Goal: Information Seeking & Learning: Learn about a topic

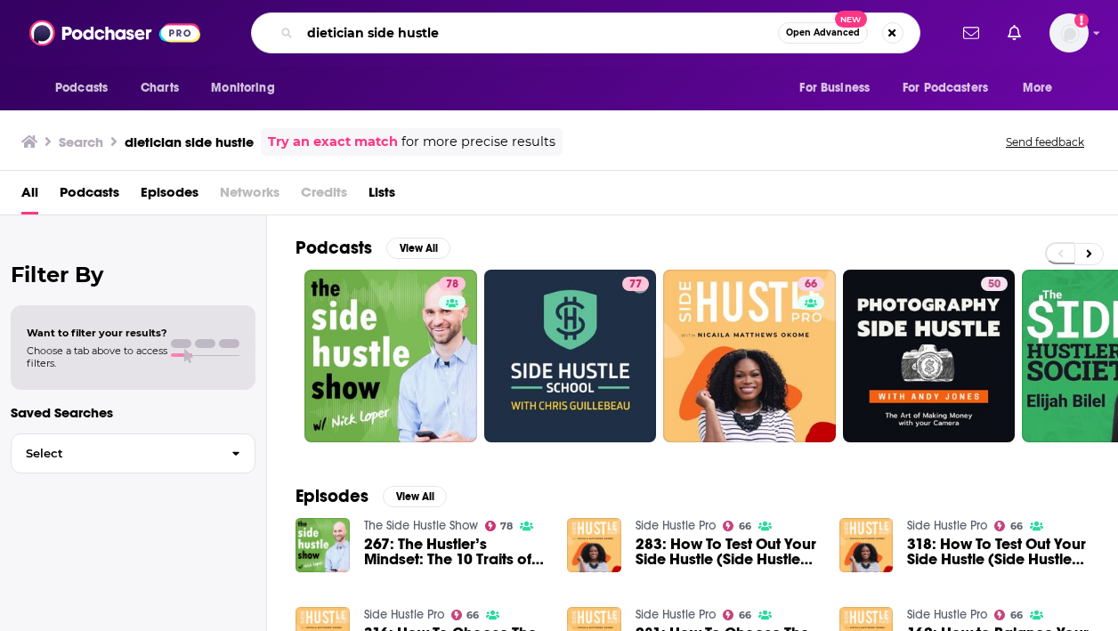
click at [385, 30] on input "dietician side hustle" at bounding box center [539, 33] width 478 height 28
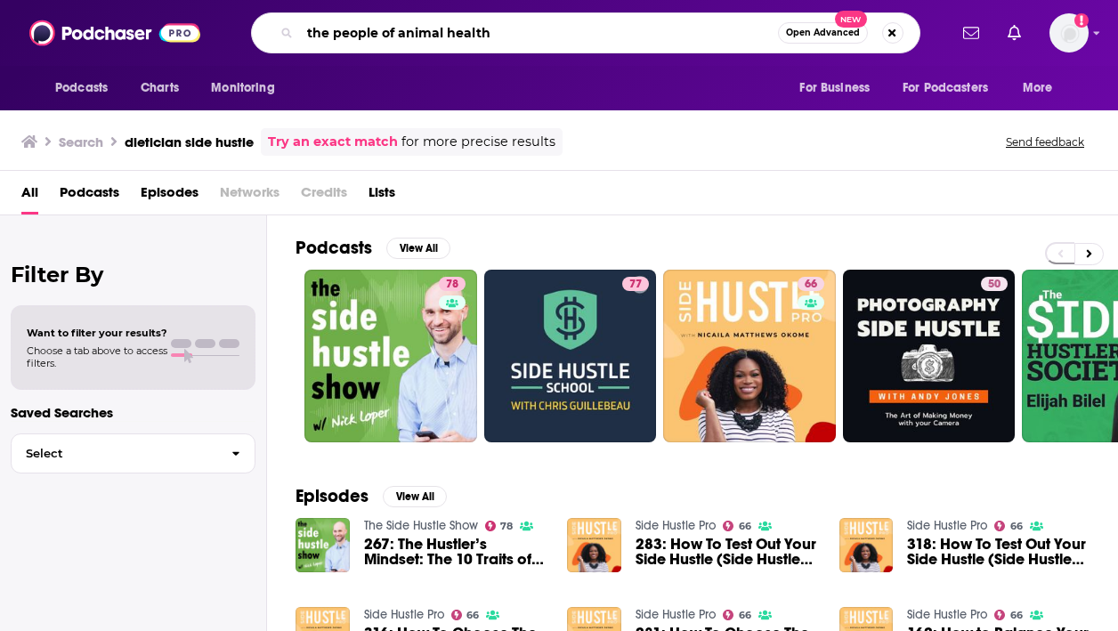
type input "the people of animal health"
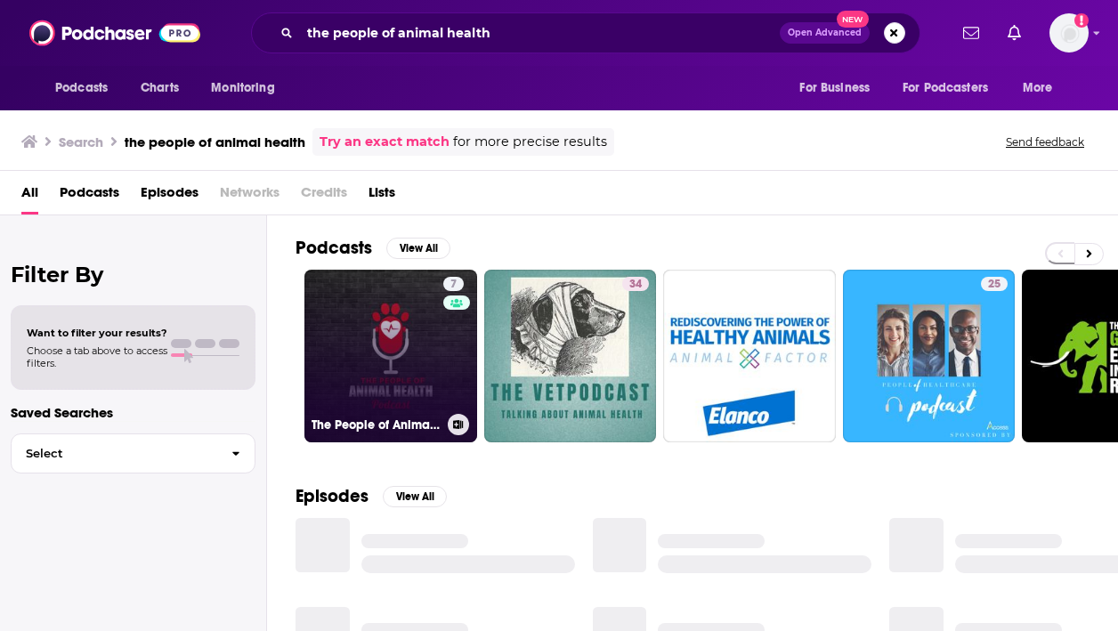
click at [422, 385] on link "7 The People of Animal Health Podcast" at bounding box center [390, 356] width 173 height 173
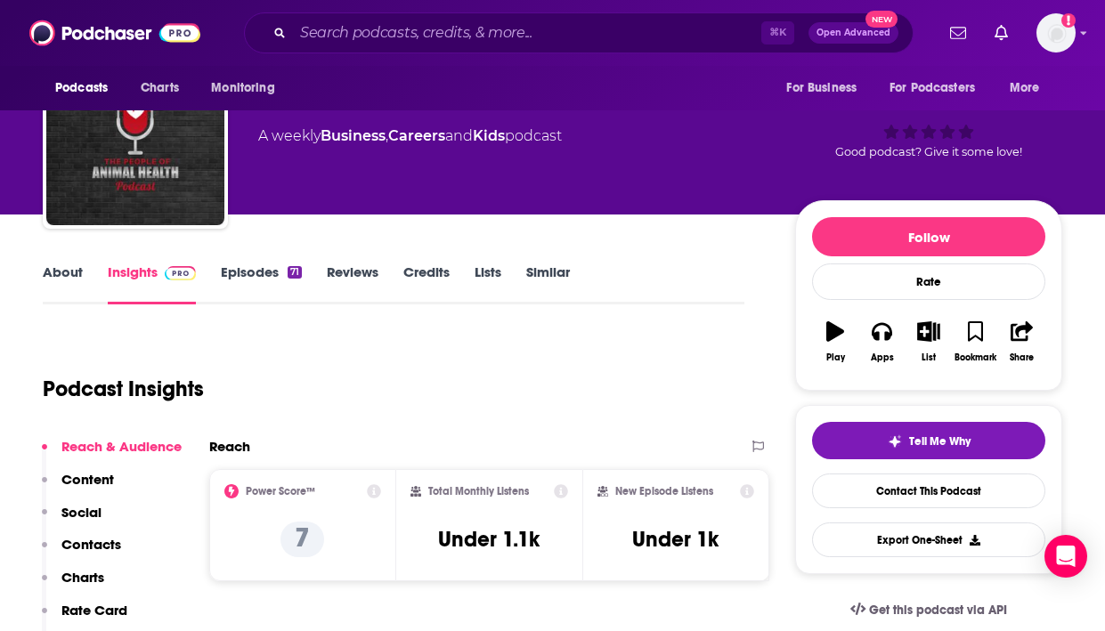
scroll to position [67, 0]
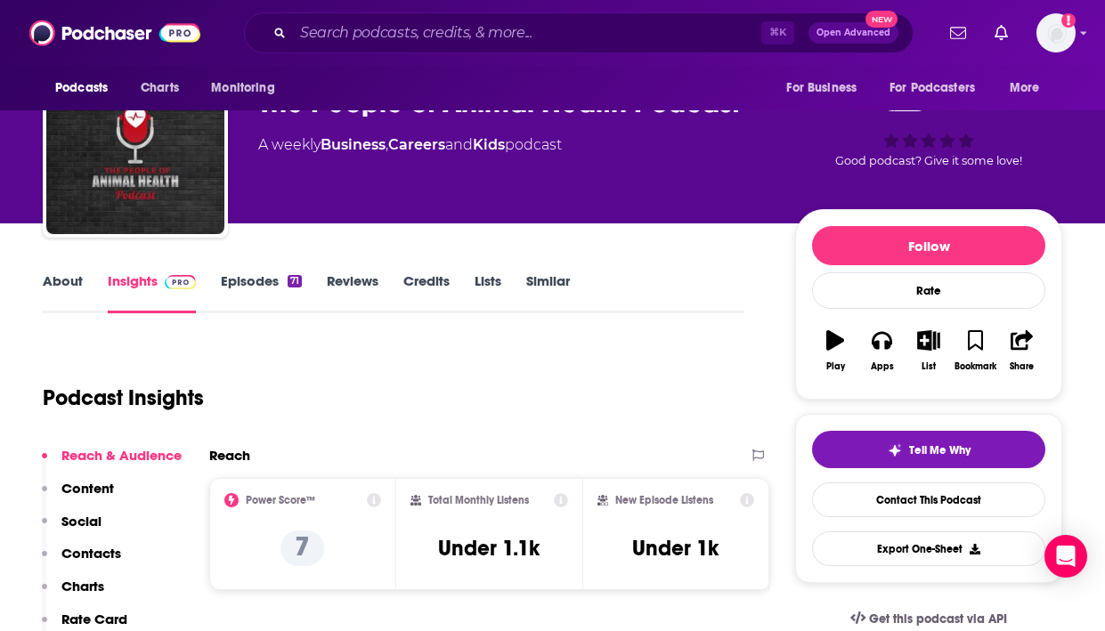
click at [258, 282] on link "Episodes 71" at bounding box center [261, 292] width 81 height 41
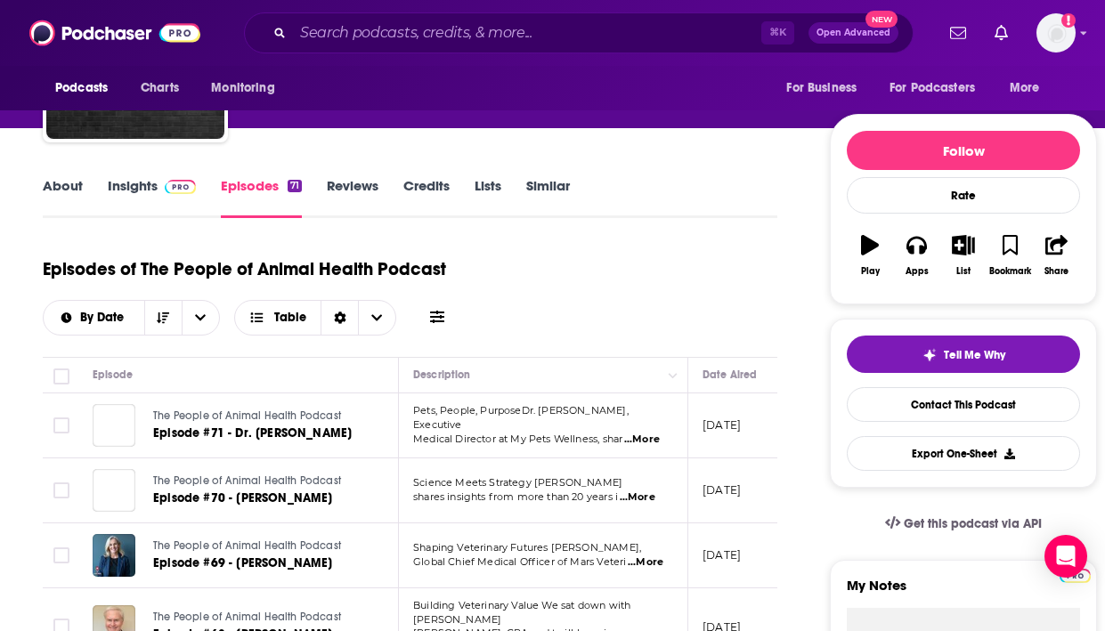
scroll to position [163, 0]
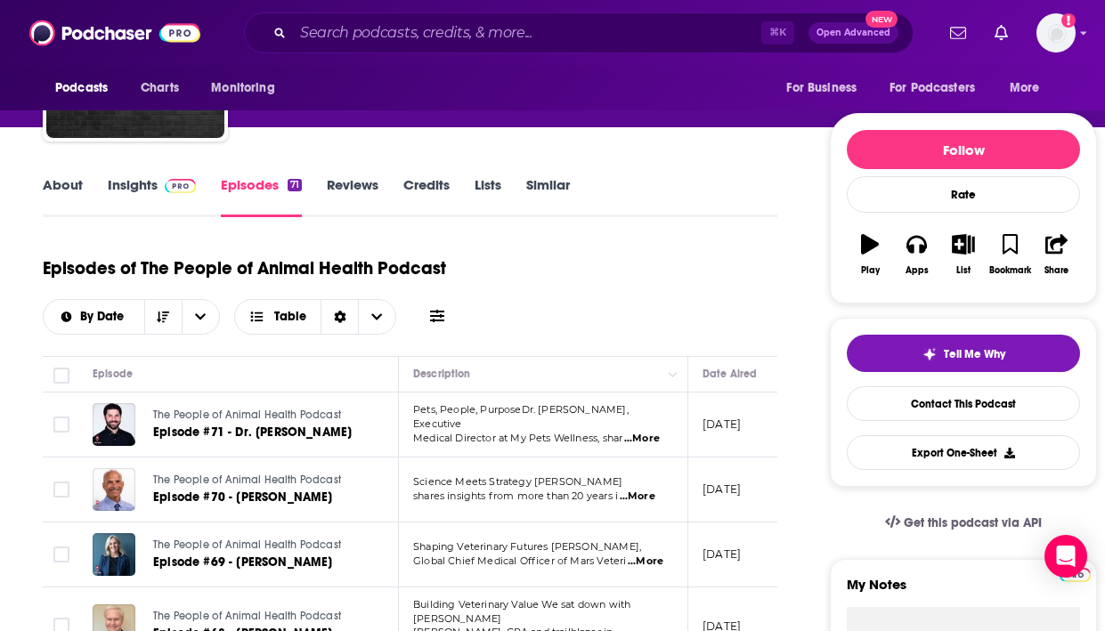
click at [134, 189] on link "Insights" at bounding box center [152, 196] width 88 height 41
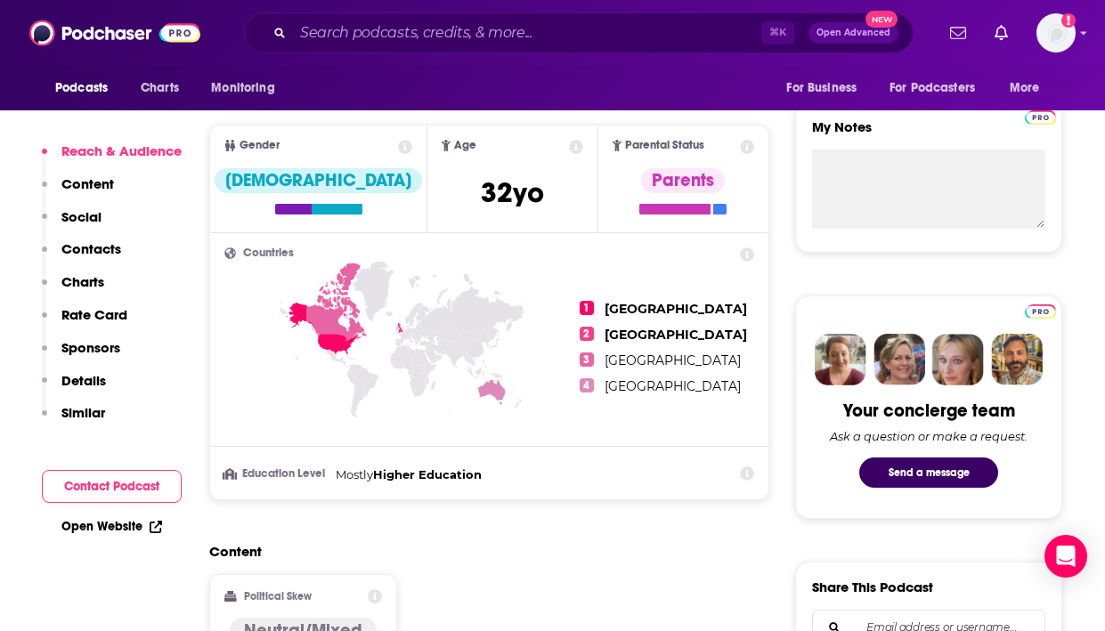
scroll to position [625, 0]
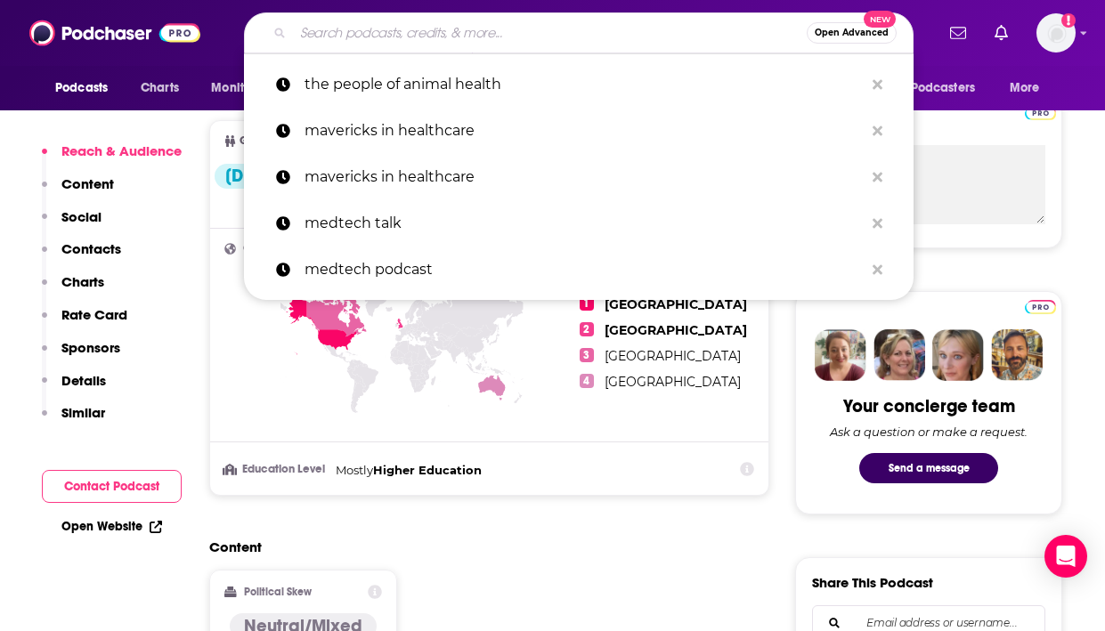
click at [325, 31] on input "Search podcasts, credits, & more..." at bounding box center [550, 33] width 514 height 28
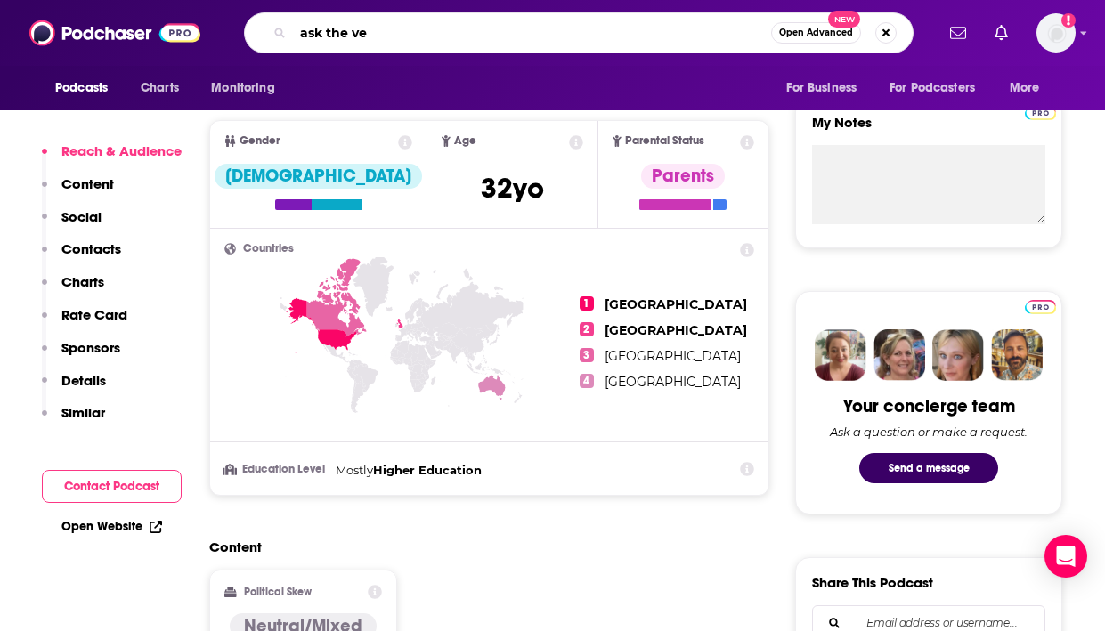
type input "ask the vet"
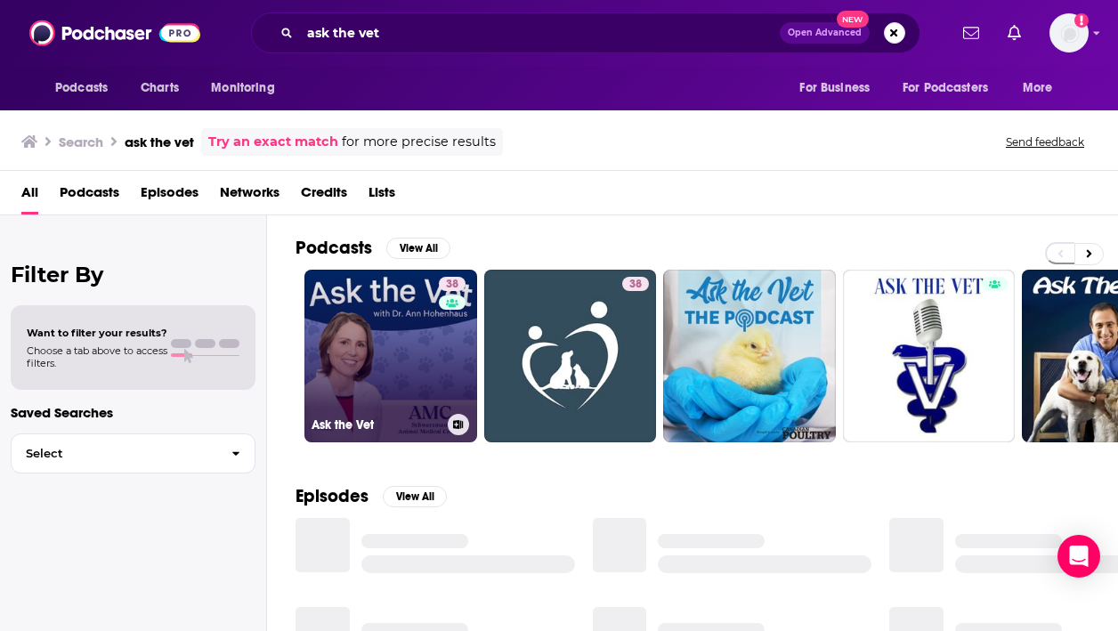
click at [394, 333] on link "38 Ask the Vet" at bounding box center [390, 356] width 173 height 173
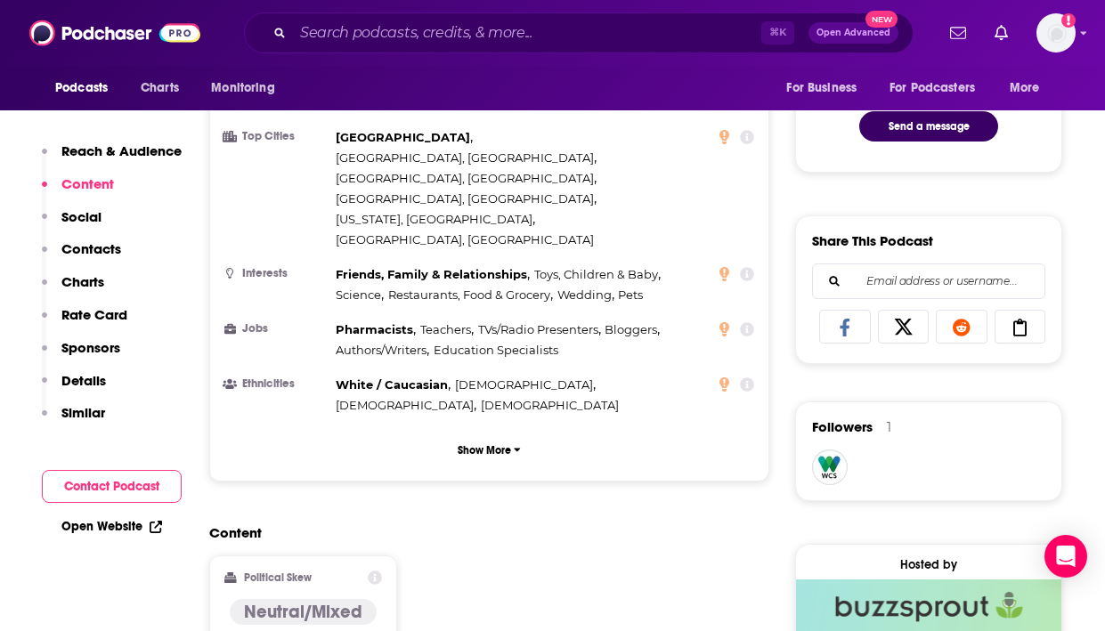
scroll to position [898, 0]
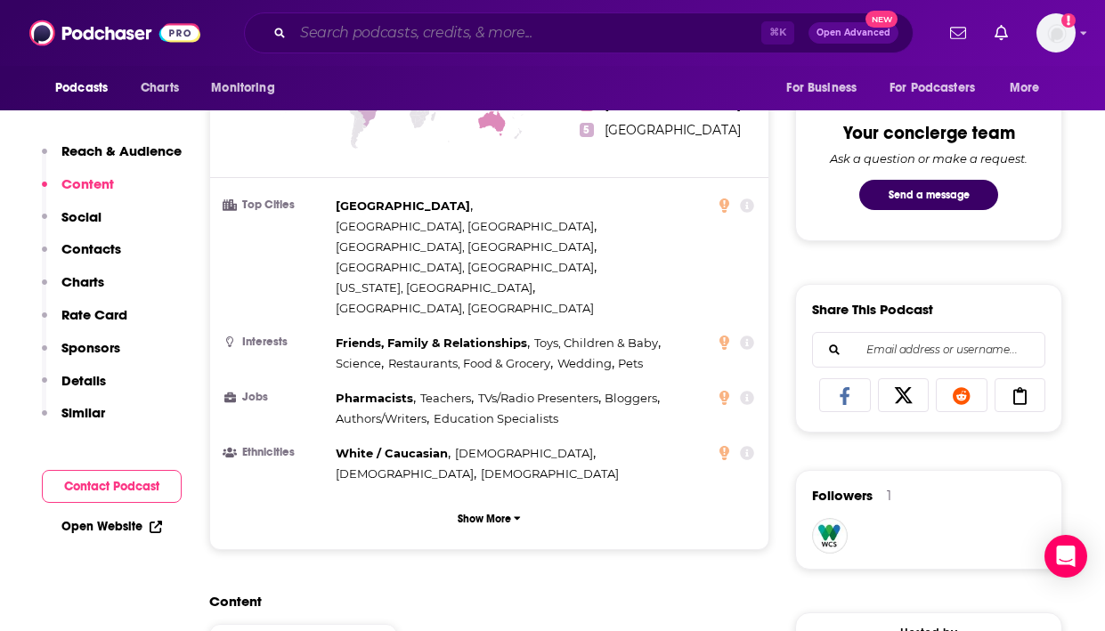
click at [349, 19] on input "Search podcasts, credits, & more..." at bounding box center [527, 33] width 468 height 28
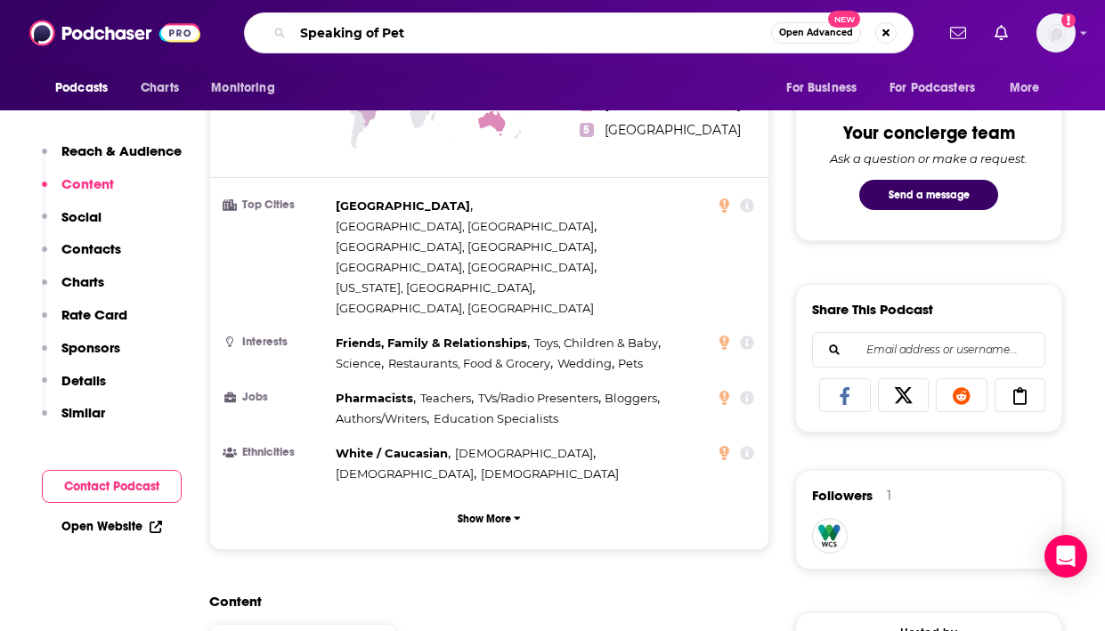
type input "Speaking of Pets"
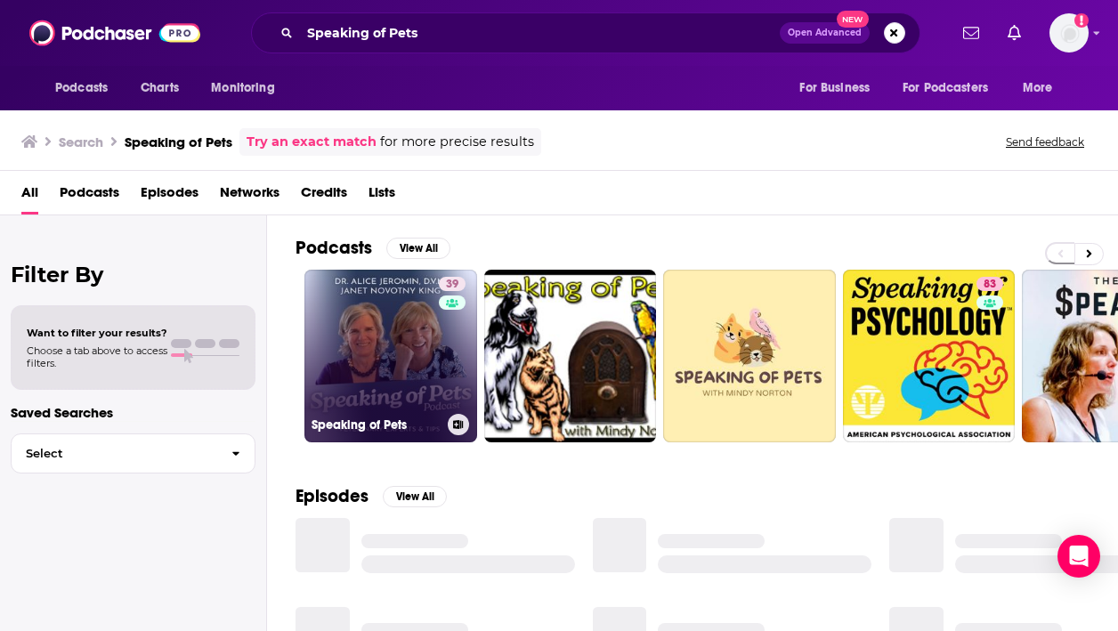
click at [396, 344] on link "39 Speaking of Pets" at bounding box center [390, 356] width 173 height 173
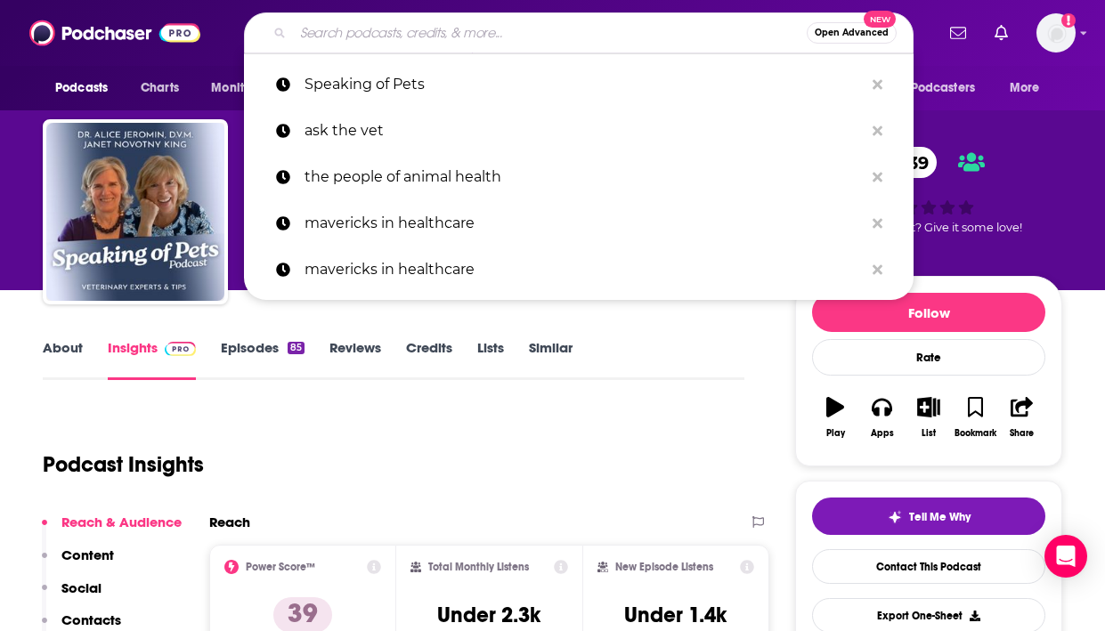
click at [322, 33] on input "Search podcasts, credits, & more..." at bounding box center [550, 33] width 514 height 28
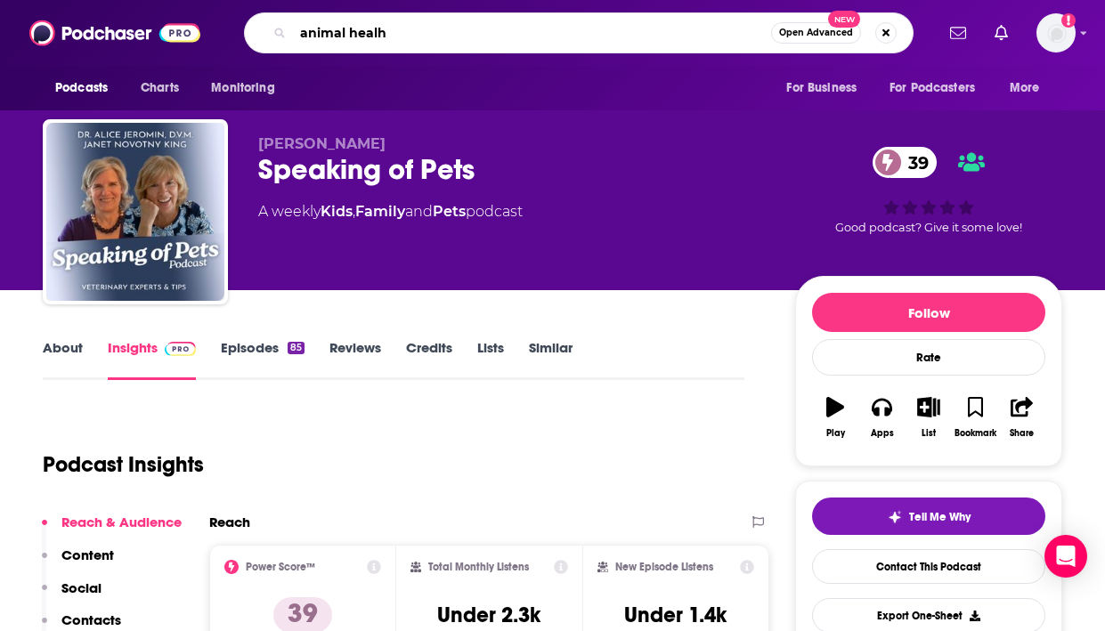
type input "animal healht"
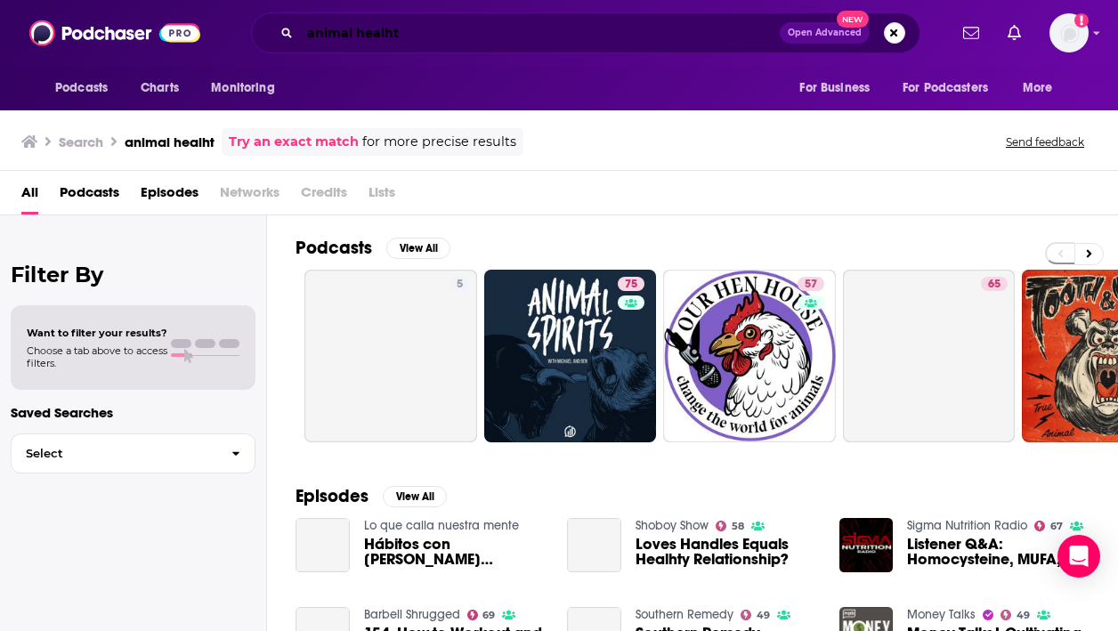
click at [432, 28] on input "animal healht" at bounding box center [540, 33] width 480 height 28
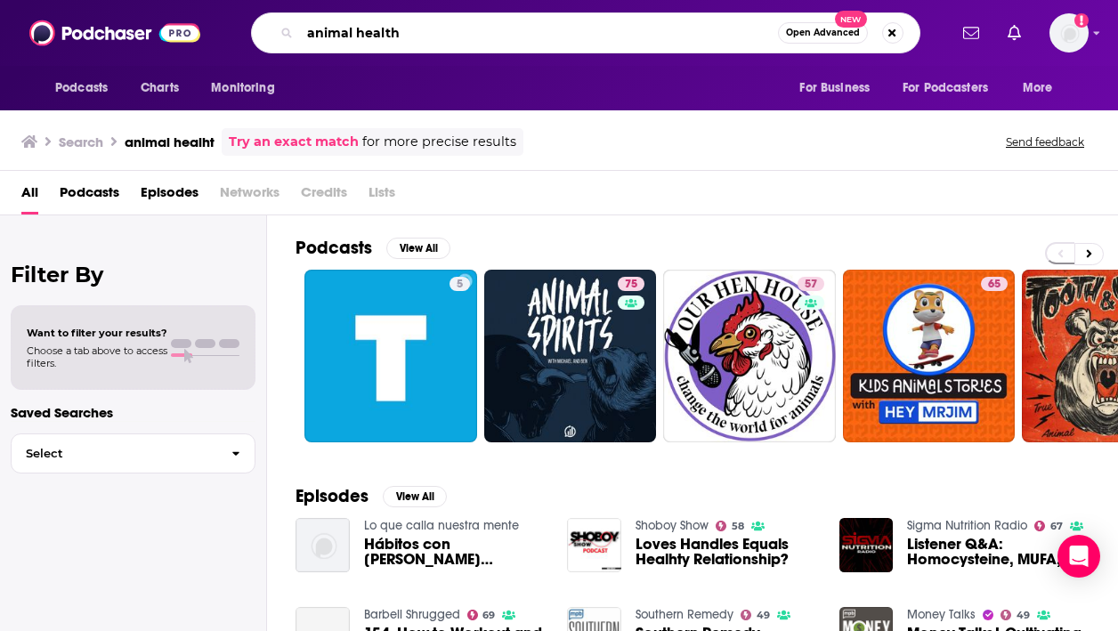
type input "animal health"
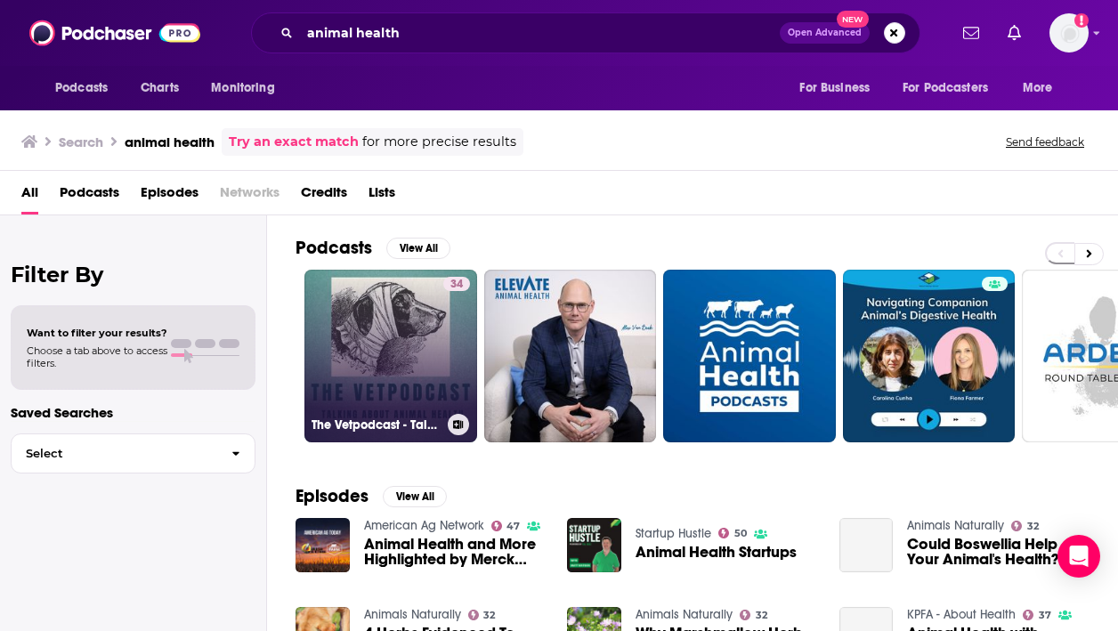
click at [404, 352] on link "34 The Vetpodcast - Talking About Animal Health" at bounding box center [390, 356] width 173 height 173
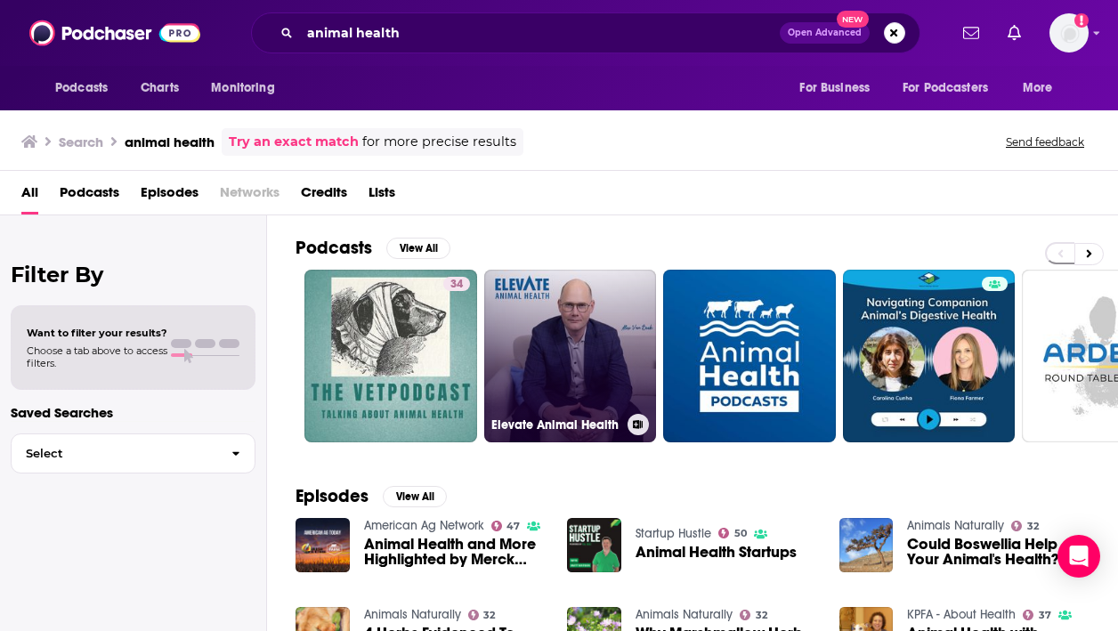
click at [608, 315] on link "Elevate Animal Health" at bounding box center [570, 356] width 173 height 173
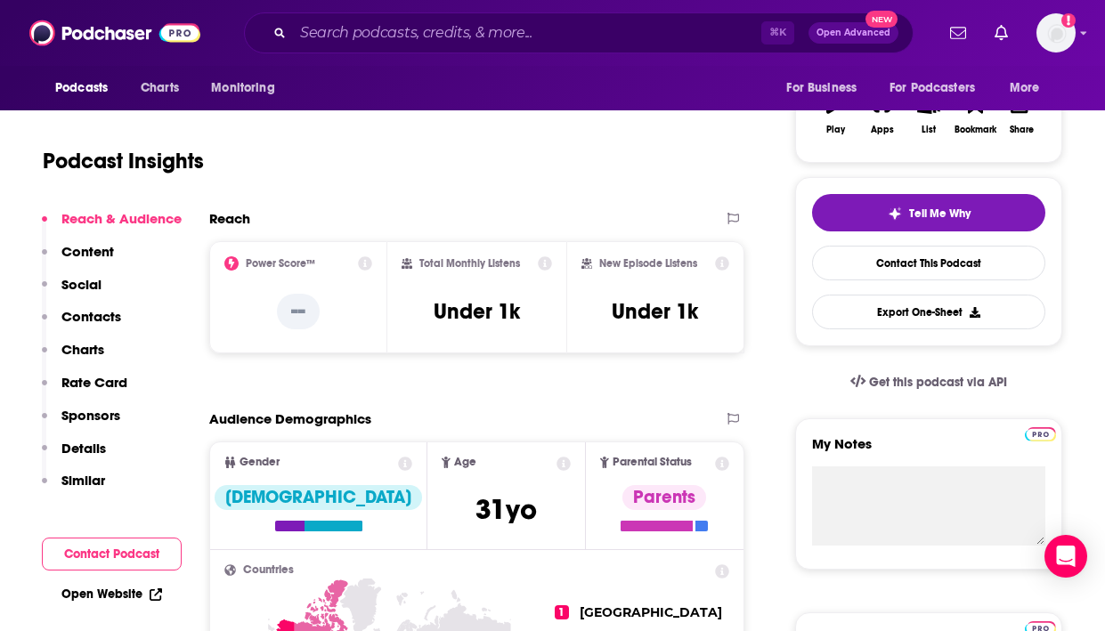
scroll to position [312, 0]
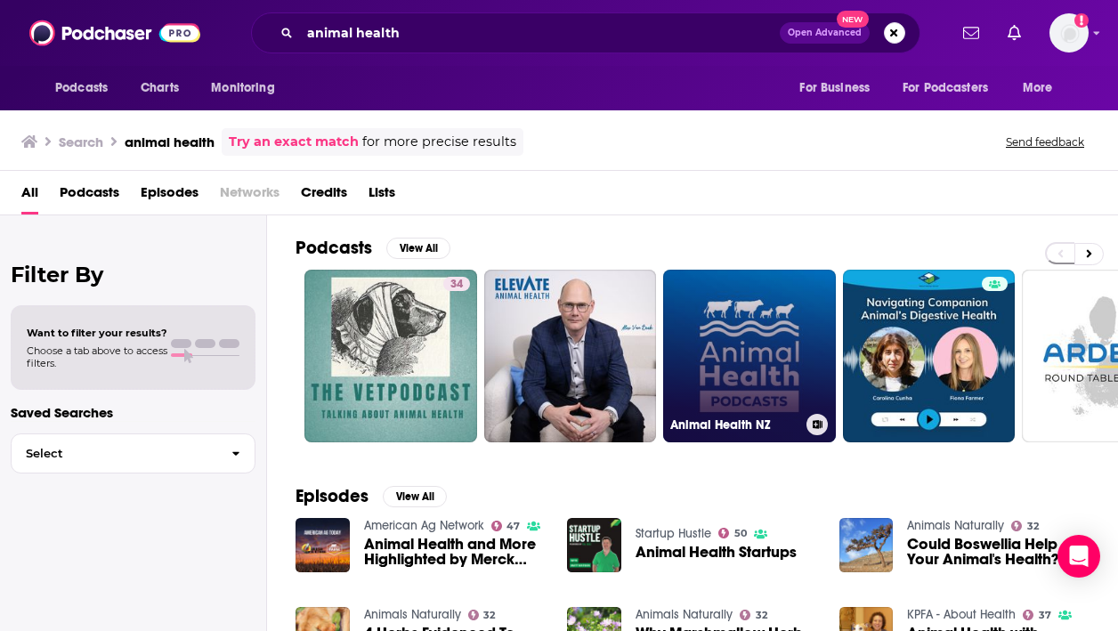
click at [775, 318] on link "Animal Health NZ" at bounding box center [749, 356] width 173 height 173
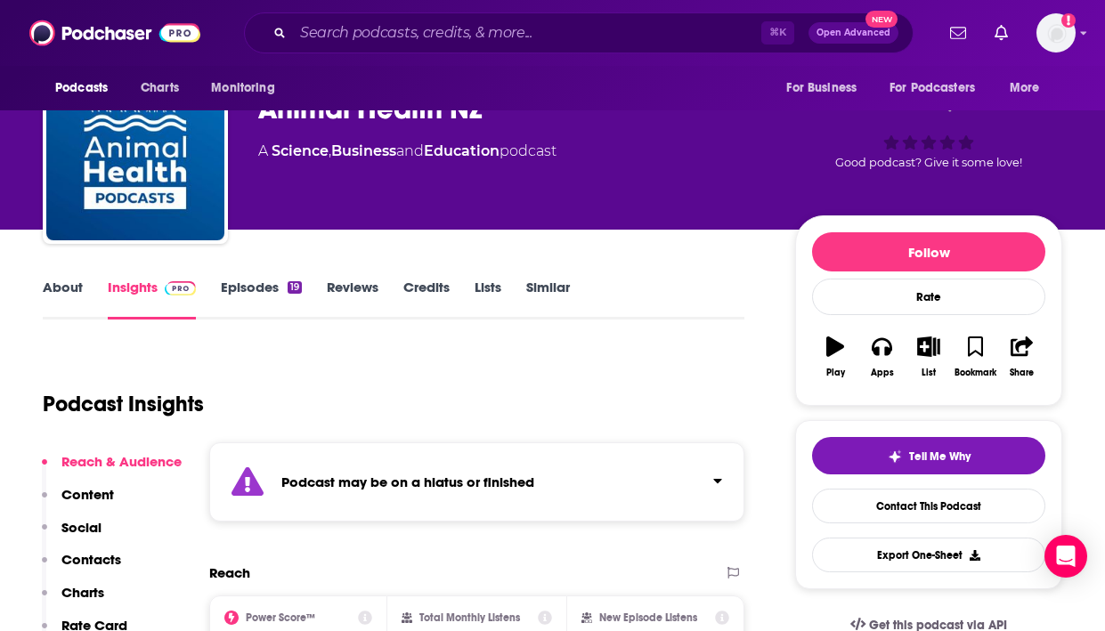
scroll to position [61, 0]
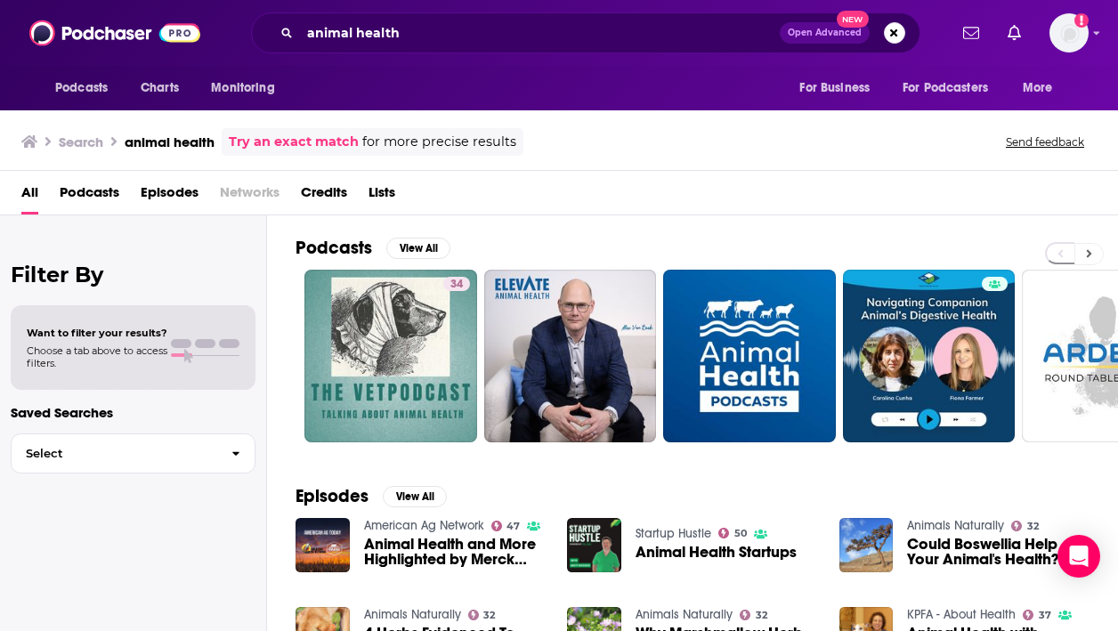
click at [1092, 251] on button at bounding box center [1088, 254] width 29 height 22
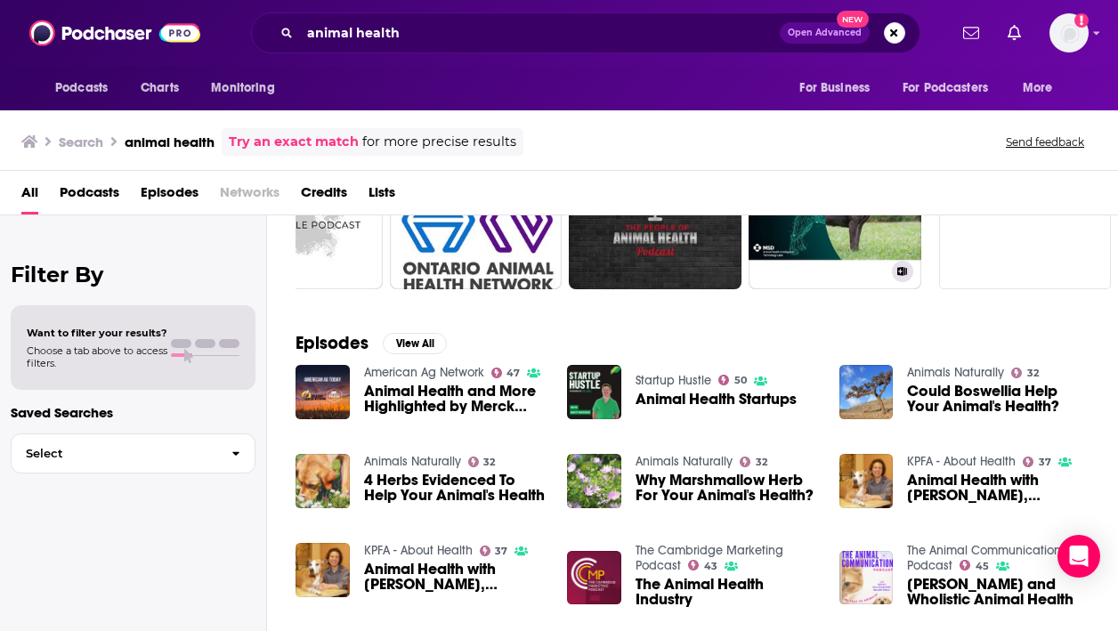
scroll to position [151, 0]
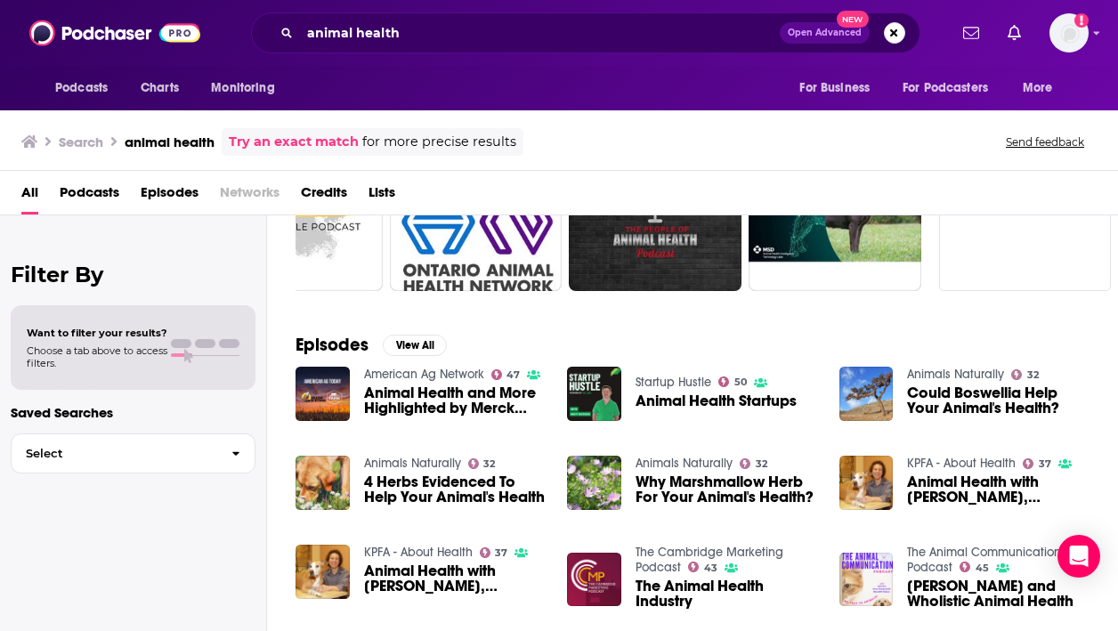
click at [104, 190] on span "Podcasts" at bounding box center [90, 196] width 60 height 36
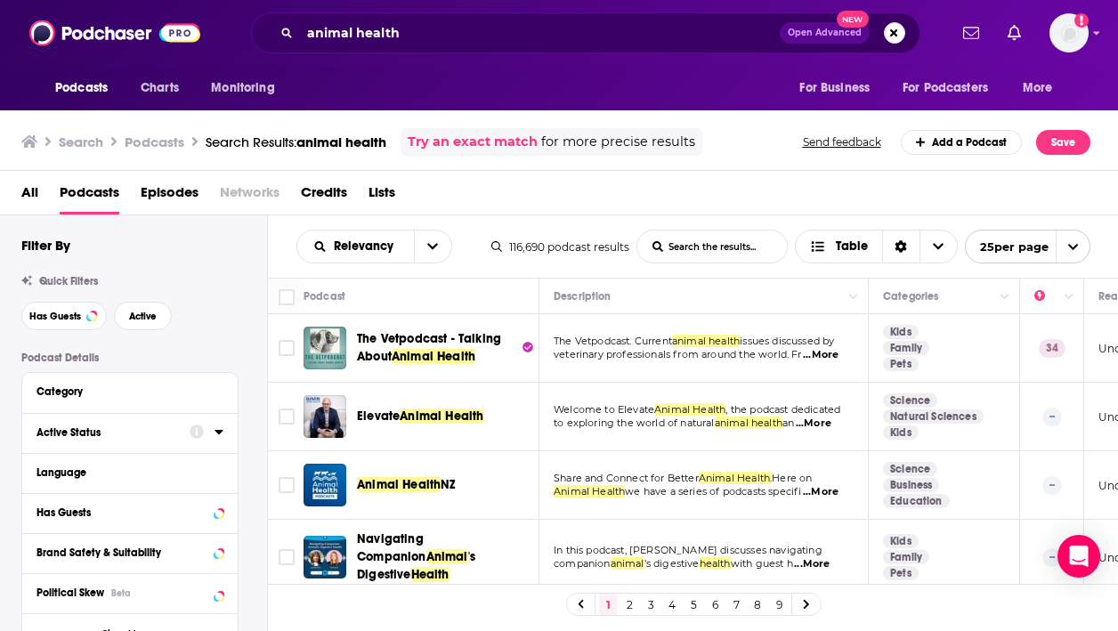
click at [105, 431] on div "Active Status" at bounding box center [107, 432] width 142 height 12
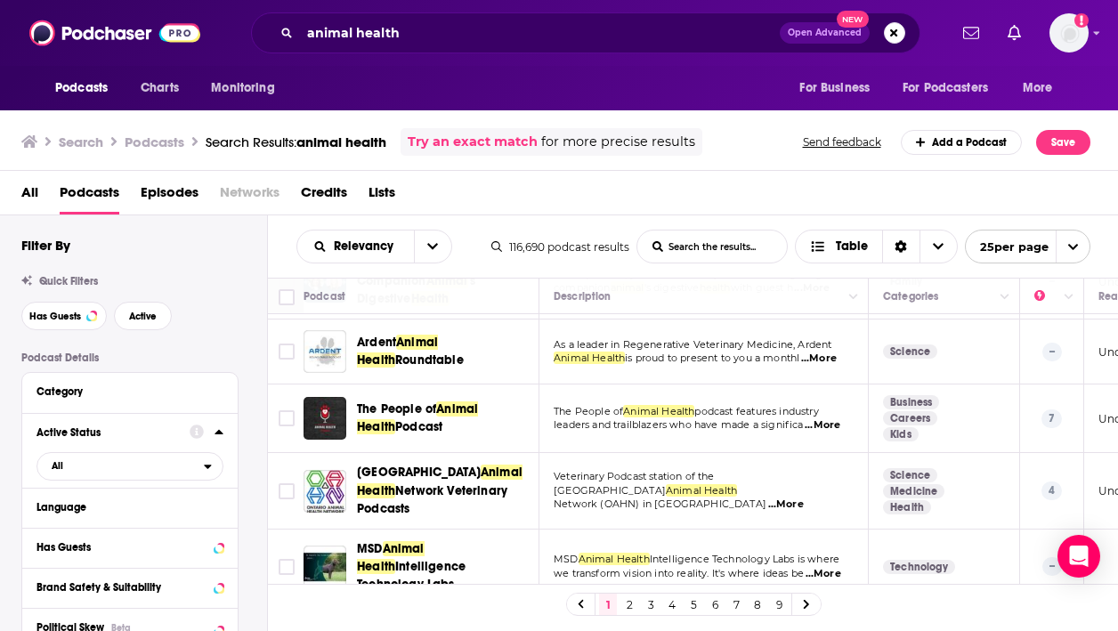
scroll to position [21, 0]
